Goal: Task Accomplishment & Management: Use online tool/utility

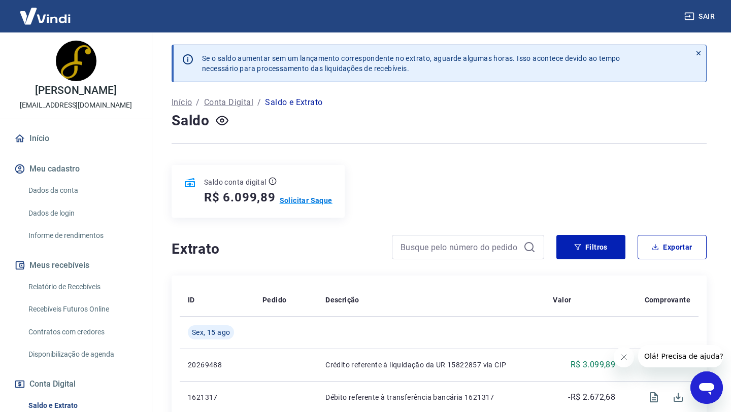
click at [302, 201] on p "Solicitar Saque" at bounding box center [306, 200] width 53 height 10
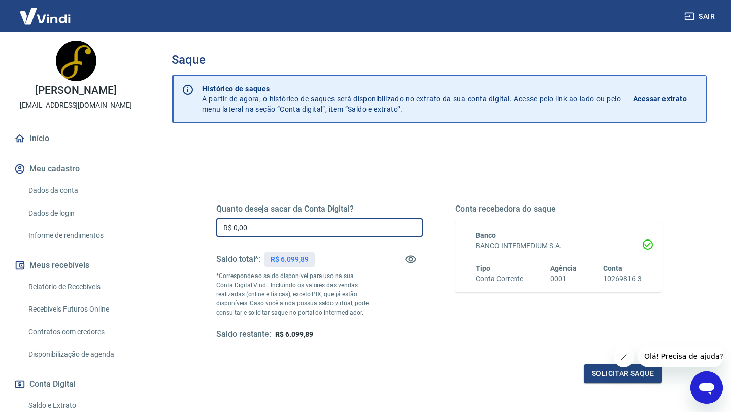
click at [221, 224] on input "R$ 0,00" at bounding box center [319, 227] width 207 height 19
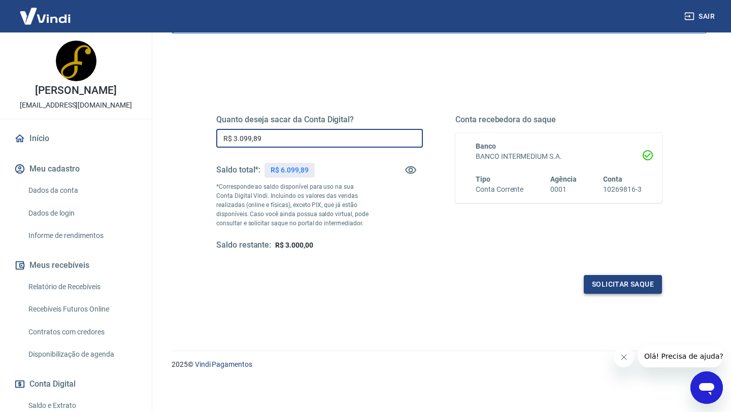
type input "R$ 3.099,89"
click at [591, 284] on button "Solicitar saque" at bounding box center [623, 284] width 78 height 19
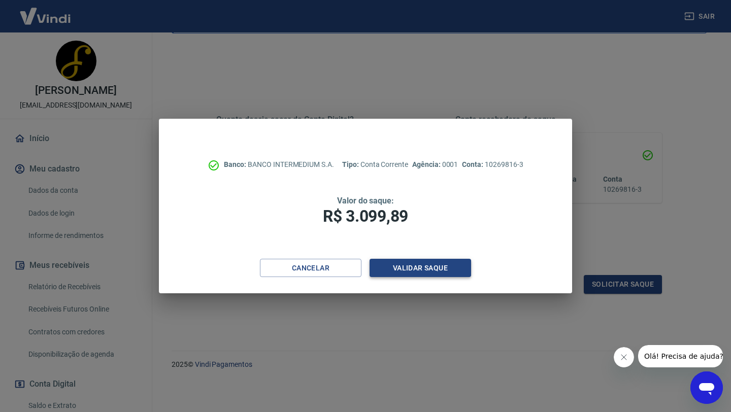
click at [431, 266] on button "Validar saque" at bounding box center [419, 268] width 101 height 19
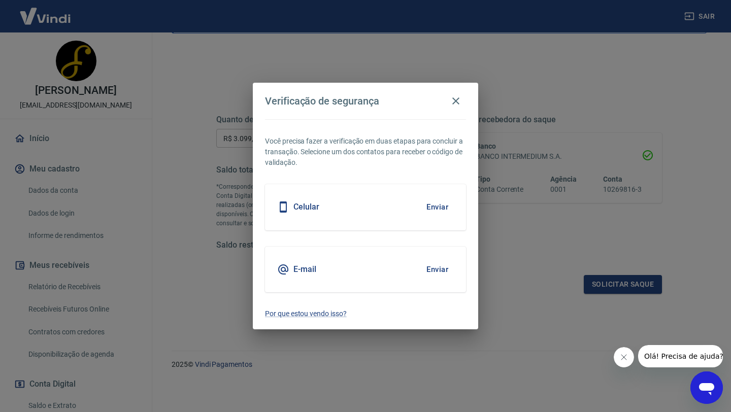
click at [371, 196] on div "Celular Enviar" at bounding box center [365, 207] width 201 height 46
click at [421, 201] on button "Enviar" at bounding box center [437, 206] width 33 height 21
click at [435, 213] on button "Enviar" at bounding box center [437, 206] width 33 height 21
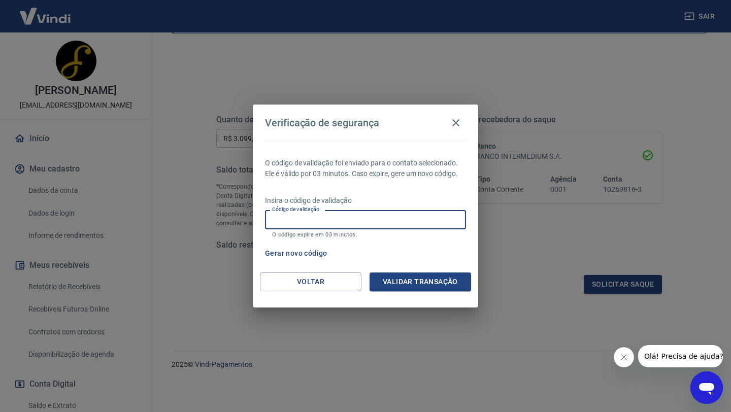
click at [366, 215] on input "Código de validação" at bounding box center [365, 219] width 201 height 19
type input "990347"
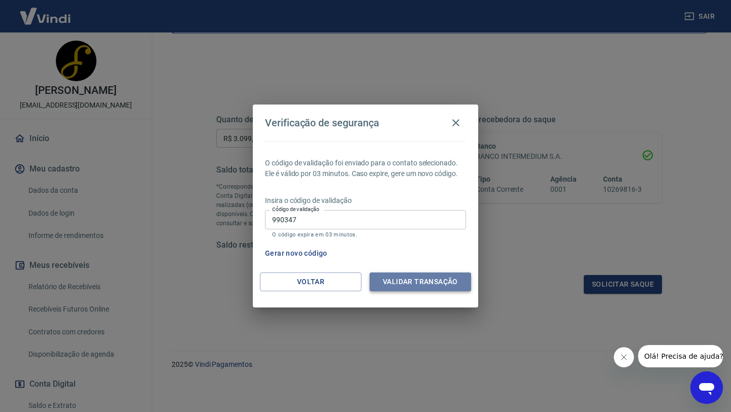
click at [396, 278] on button "Validar transação" at bounding box center [419, 281] width 101 height 19
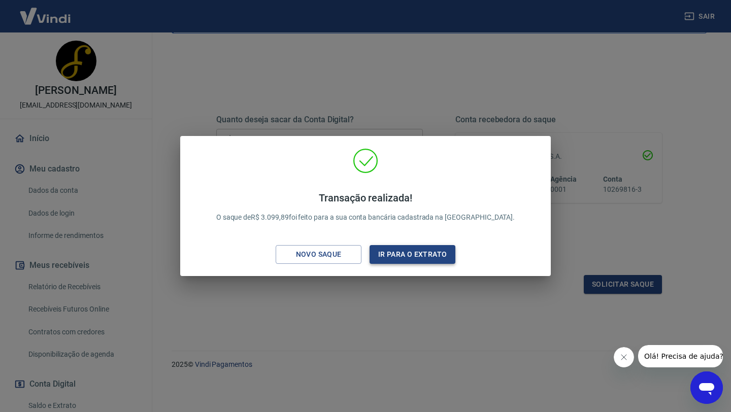
click at [390, 252] on button "Ir para o extrato" at bounding box center [412, 254] width 86 height 19
